Goal: Check status

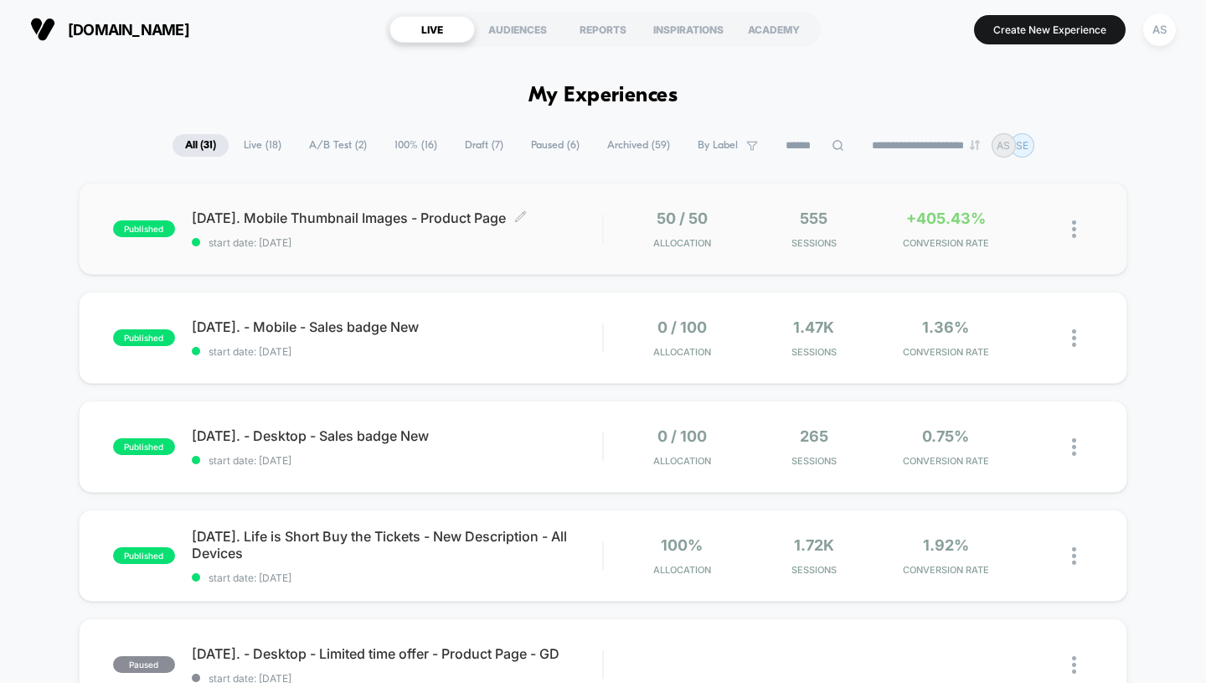
click at [322, 223] on span "[DATE]. Mobile Thumbnail Images - Product Page Click to edit experience details" at bounding box center [397, 217] width 411 height 17
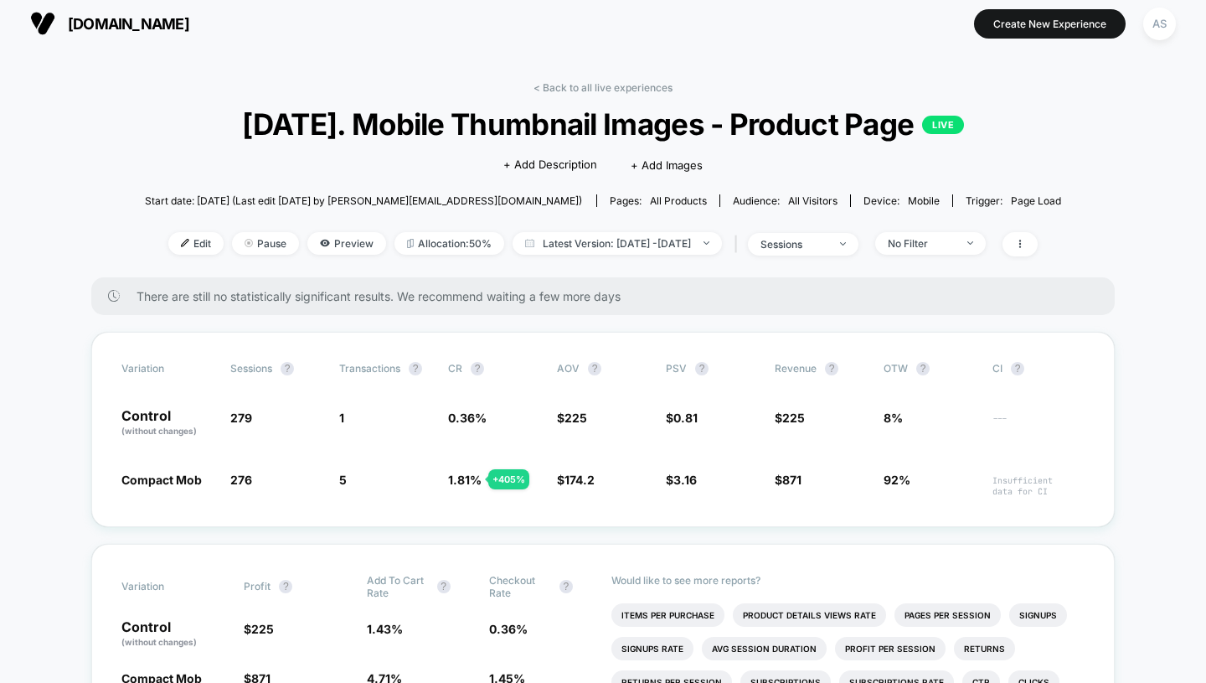
scroll to position [3, 0]
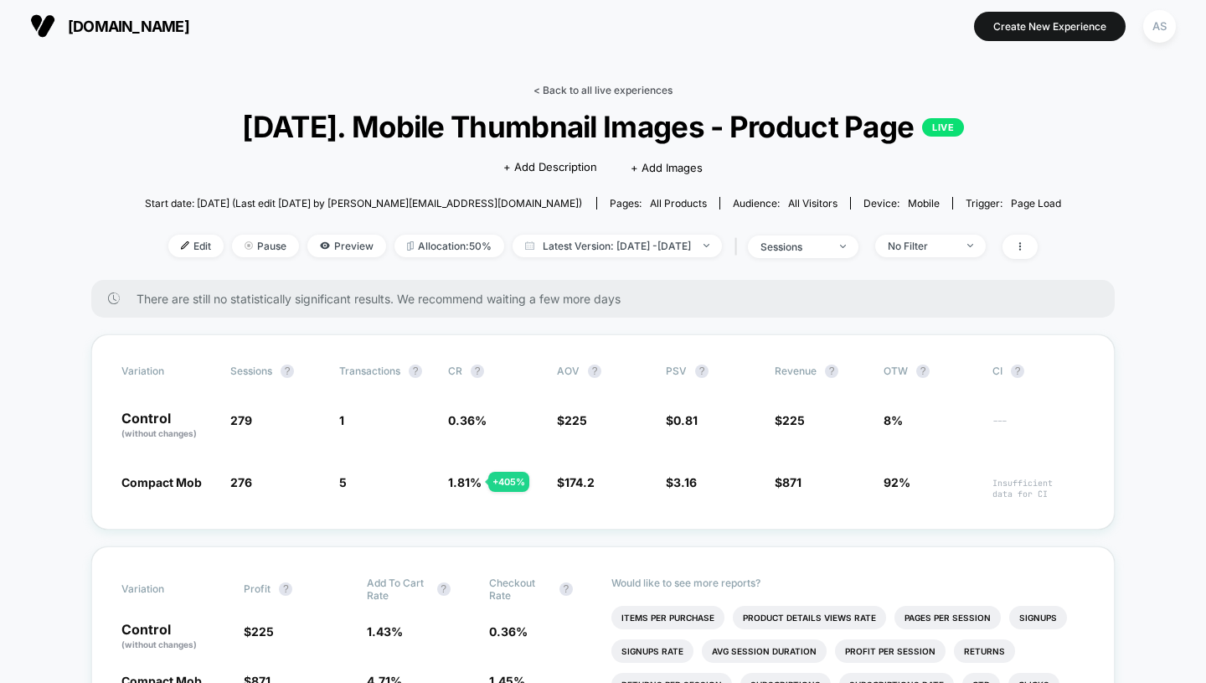
click at [581, 89] on link "< Back to all live experiences" at bounding box center [602, 90] width 139 height 13
